Goal: Transaction & Acquisition: Purchase product/service

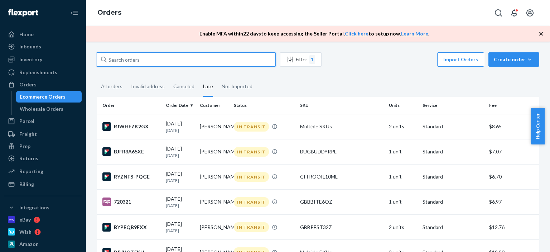
click at [142, 61] on input "text" at bounding box center [186, 59] width 179 height 14
paste input "[PERSON_NAME]"
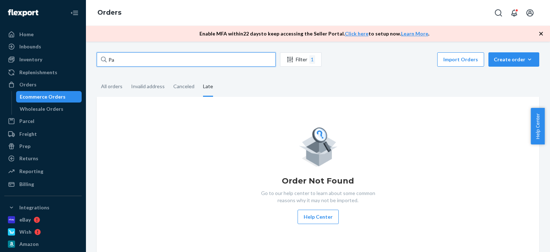
type input "P"
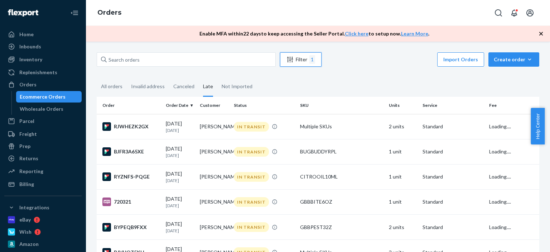
click at [299, 62] on div "Filter 1" at bounding box center [300, 59] width 41 height 9
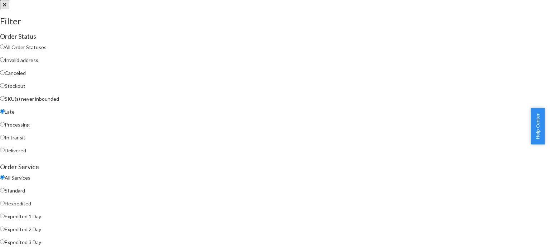
drag, startPoint x: 415, startPoint y: 222, endPoint x: 417, endPoint y: 231, distance: 9.1
click at [41, 219] on span "Expedited 1 Day" at bounding box center [23, 216] width 36 height 6
click at [5, 218] on input "Expedited 1 Day" at bounding box center [2, 215] width 5 height 5
radio input "true"
radio input "false"
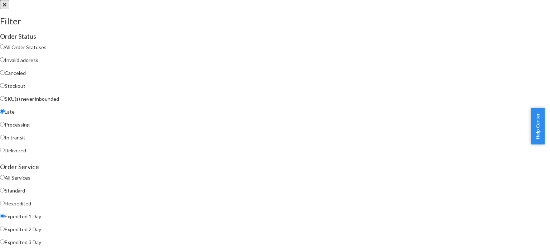
radio input "true"
radio input "false"
radio input "true"
radio input "false"
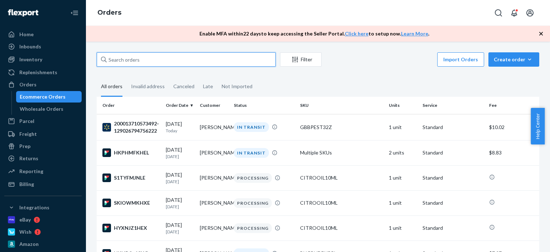
click at [220, 57] on input "text" at bounding box center [186, 59] width 179 height 14
paste input "[PERSON_NAME]"
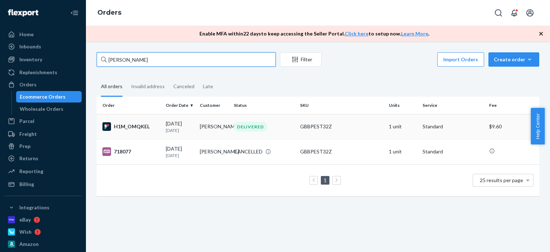
type input "[PERSON_NAME]"
click at [265, 129] on div "DELIVERED" at bounding box center [263, 127] width 63 height 10
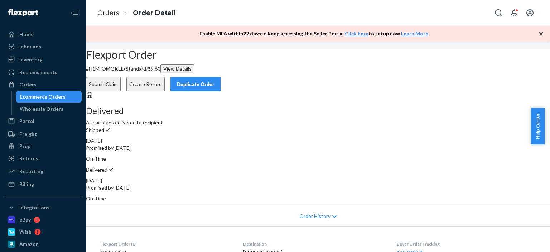
click at [214, 81] on div "Duplicate Order" at bounding box center [195, 84] width 38 height 7
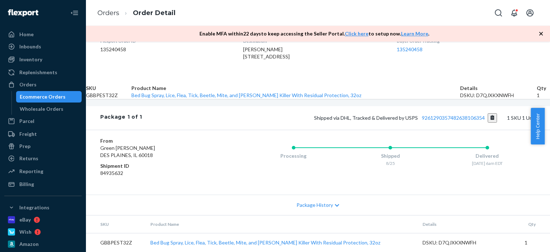
scroll to position [72, 0]
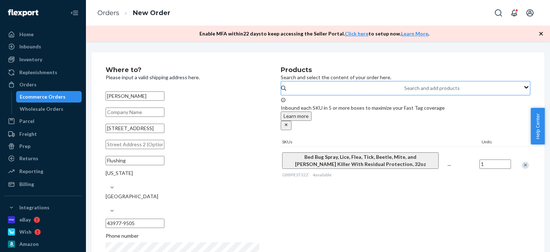
drag, startPoint x: 474, startPoint y: 174, endPoint x: 357, endPoint y: 94, distance: 142.0
click at [521, 169] on div "Remove Item" at bounding box center [524, 164] width 7 height 7
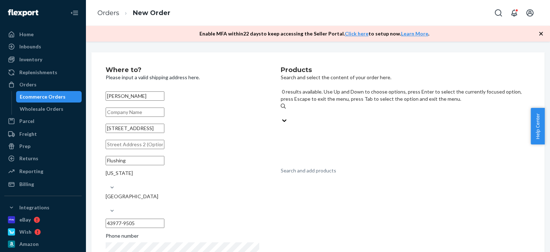
click at [360, 101] on div "0 results available. Use Up and Down to choose options, press Enter to select t…" at bounding box center [405, 103] width 249 height 45
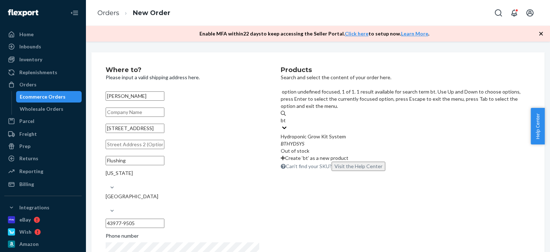
type input "b"
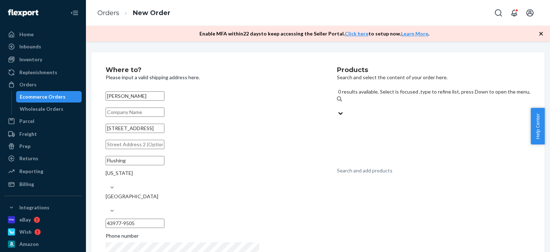
paste input "4T3BTLWSPRY12Z"
type input "4T3BTLWSPRY12Z"
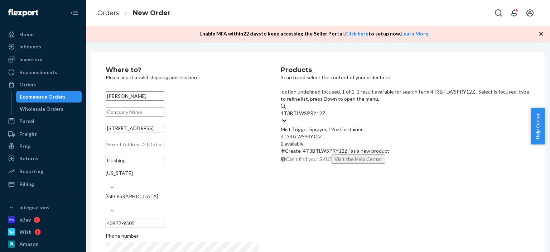
click at [384, 126] on div "Mist Trigger Sprayer, 12oz Container" at bounding box center [405, 129] width 249 height 7
click at [326, 113] on input "4T3BTLWSPRY12Z" at bounding box center [303, 112] width 45 height 7
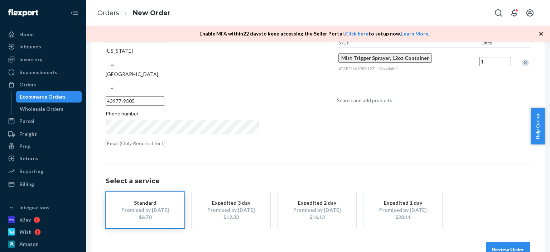
scroll to position [126, 0]
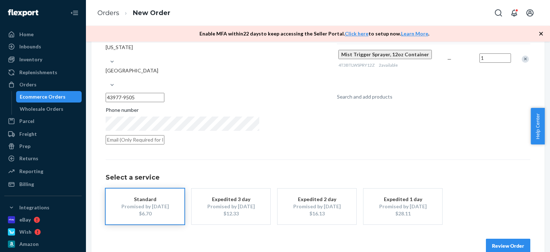
click at [479, 232] on div "Where to? Please input a valid shipping address here. [PERSON_NAME] [STREET_ADD…" at bounding box center [317, 97] width 453 height 340
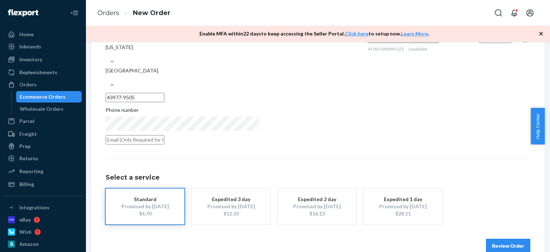
click at [486, 238] on button "Review Order" at bounding box center [508, 245] width 44 height 14
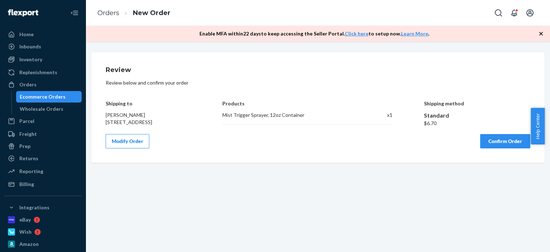
click at [480, 147] on button "Confirm Order" at bounding box center [505, 141] width 50 height 14
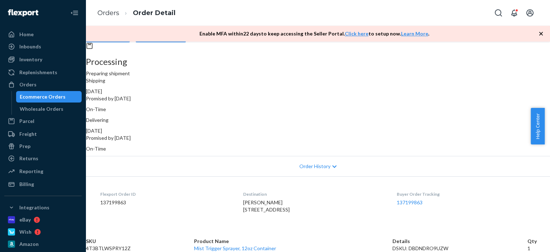
scroll to position [85, 0]
click at [182, 244] on td "4T3BTLWSPRY12Z" at bounding box center [140, 247] width 108 height 7
copy td "4T3BTLWSPRY12Z"
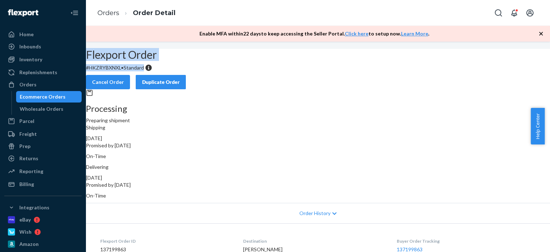
drag, startPoint x: 239, startPoint y: 89, endPoint x: 149, endPoint y: 63, distance: 93.4
click at [152, 74] on div "Flexport Order # HKZRYBXNXL • Standard Cancel Order Duplicate Order" at bounding box center [318, 69] width 464 height 40
copy div "Flexport Order # HKZRYBXNXL • Standard"
